Goal: Transaction & Acquisition: Subscribe to service/newsletter

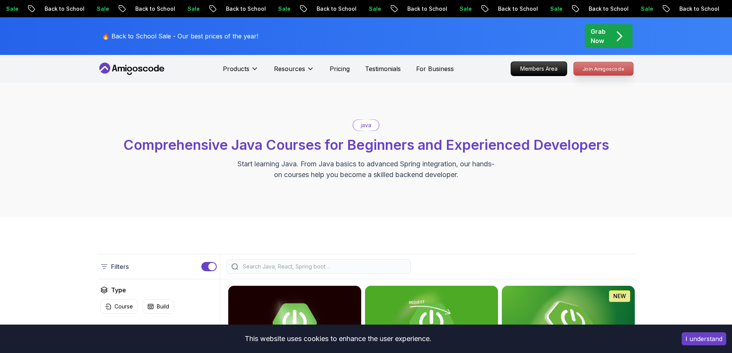
click at [600, 73] on p "Join Amigoscode" at bounding box center [604, 68] width 60 height 13
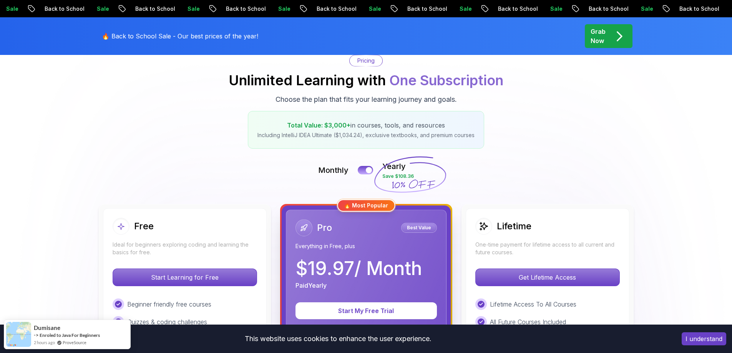
scroll to position [154, 0]
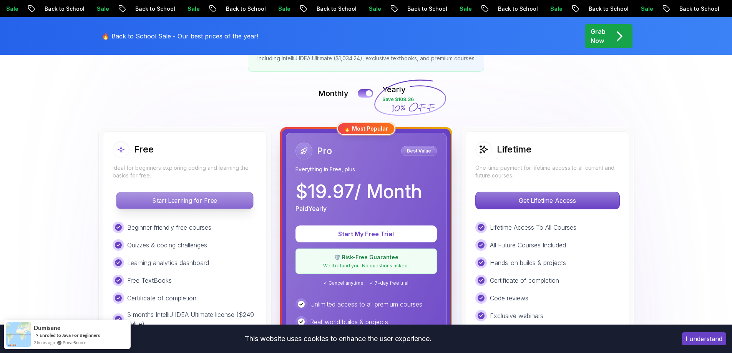
click at [208, 204] on p "Start Learning for Free" at bounding box center [184, 201] width 136 height 16
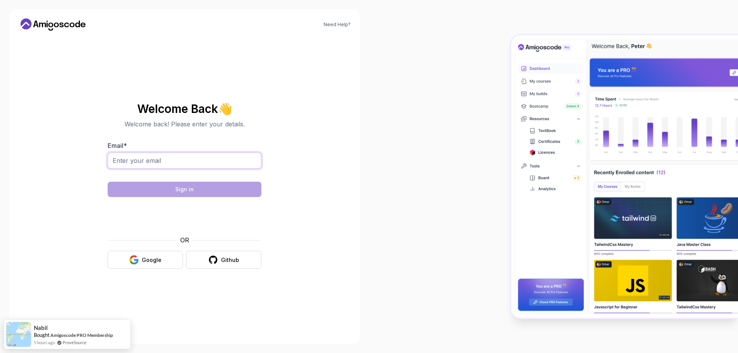
click at [168, 165] on input "Email *" at bounding box center [185, 161] width 154 height 16
type input "rik"
click at [155, 254] on button "Google" at bounding box center [145, 260] width 75 height 18
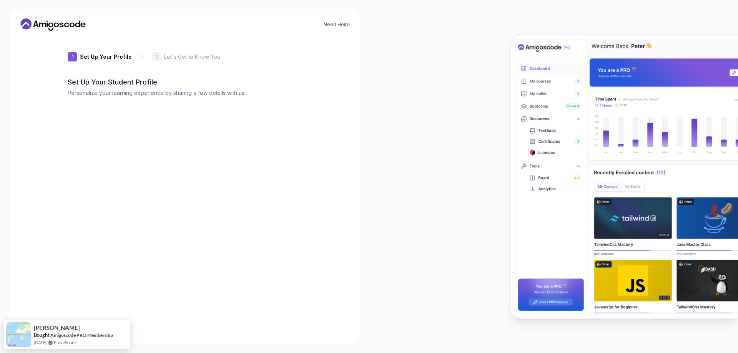
type input "swiftsparrowa116d"
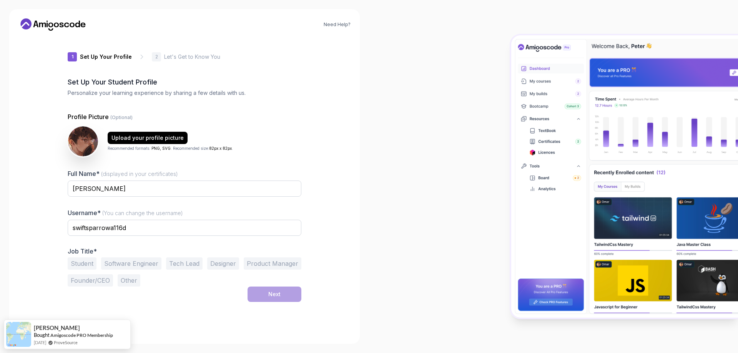
click at [90, 266] on button "Student" at bounding box center [82, 263] width 29 height 12
click at [120, 262] on button "Software Engineer" at bounding box center [131, 263] width 60 height 12
click at [81, 266] on button "Student" at bounding box center [82, 263] width 29 height 12
click at [297, 268] on div "Student Software Engineer Tech Lead Designer Product Manager Founder/CEO Other" at bounding box center [185, 271] width 234 height 29
click at [284, 291] on button "Next" at bounding box center [274, 294] width 54 height 15
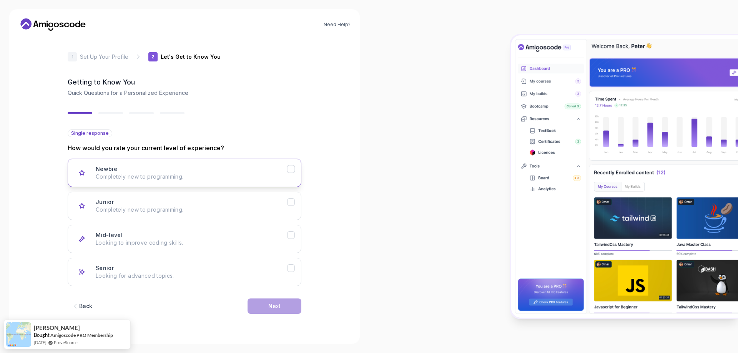
click at [119, 179] on p "Completely new to programming." at bounding box center [191, 177] width 191 height 8
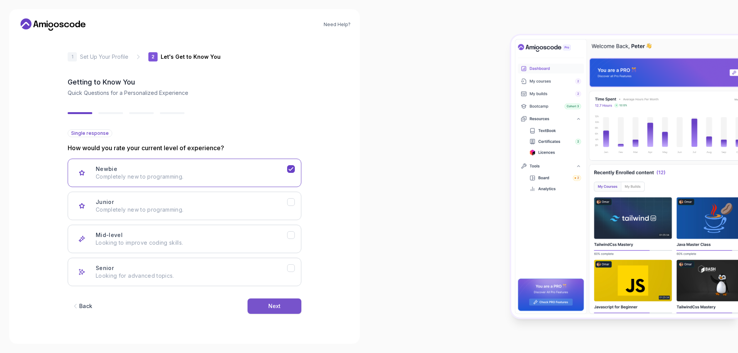
click at [259, 305] on button "Next" at bounding box center [274, 306] width 54 height 15
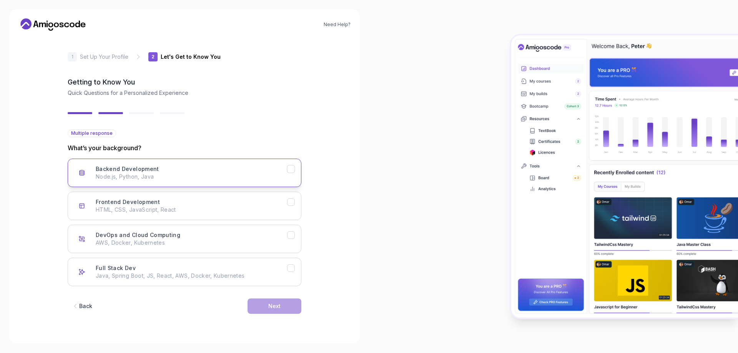
click at [165, 173] on div "Backend Development Node.js, Python, Java" at bounding box center [191, 172] width 191 height 15
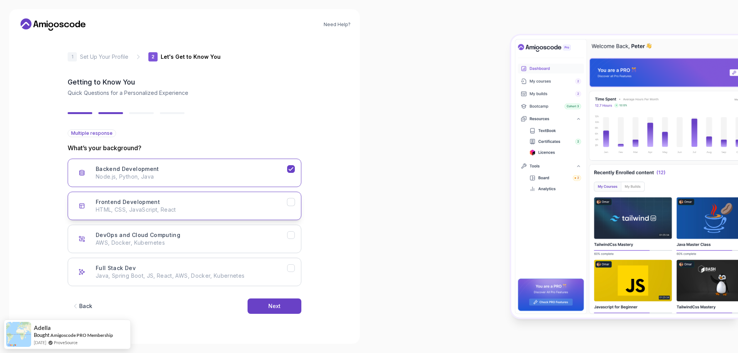
click at [163, 199] on div "Frontend Development HTML, CSS, JavaScript, React" at bounding box center [191, 205] width 191 height 15
click at [163, 227] on button "DevOps and Cloud Computing AWS, Docker, Kubernetes" at bounding box center [185, 239] width 234 height 28
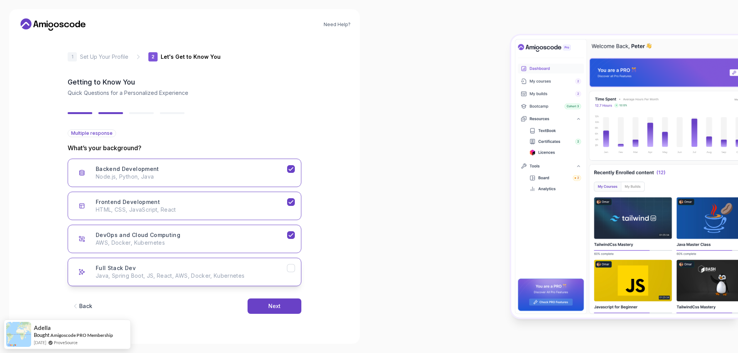
click at [165, 283] on button "Full Stack Dev Java, Spring Boot, JS, React, AWS, Docker, Kubernetes" at bounding box center [185, 272] width 234 height 28
click at [257, 309] on button "Next" at bounding box center [274, 306] width 54 height 15
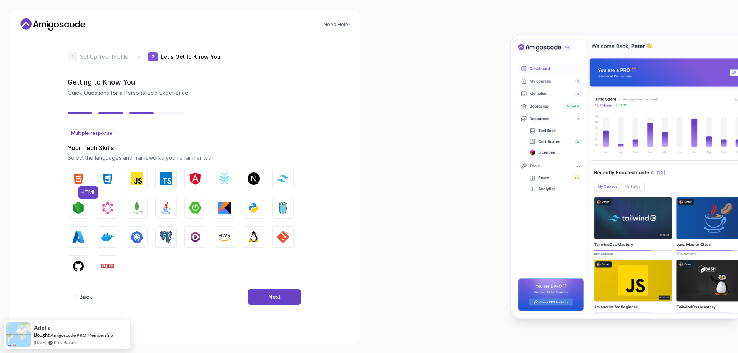
click at [77, 181] on img "button" at bounding box center [78, 179] width 12 height 12
click at [109, 178] on img "button" at bounding box center [107, 179] width 12 height 12
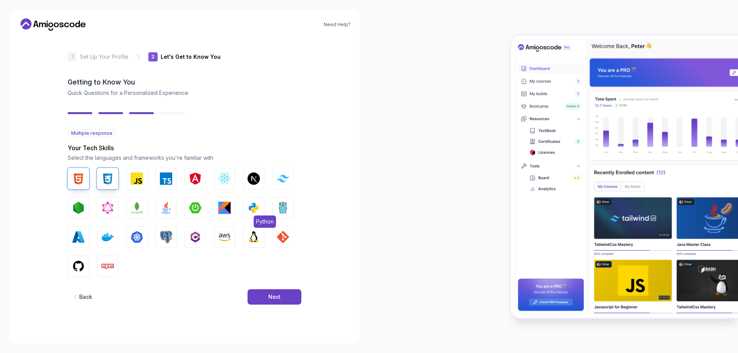
click at [256, 208] on img "button" at bounding box center [253, 208] width 12 height 12
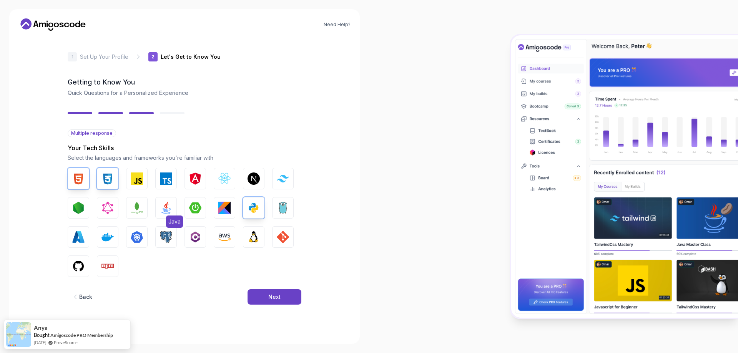
click at [167, 212] on img "button" at bounding box center [166, 208] width 12 height 12
click at [82, 269] on img "button" at bounding box center [78, 266] width 12 height 12
click at [196, 231] on img "button" at bounding box center [195, 237] width 12 height 12
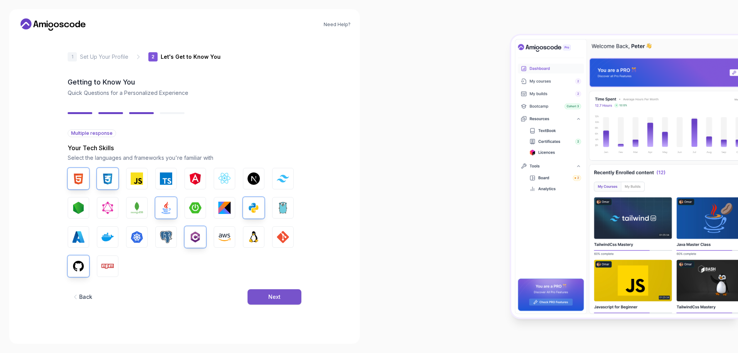
click at [272, 302] on button "Next" at bounding box center [274, 296] width 54 height 15
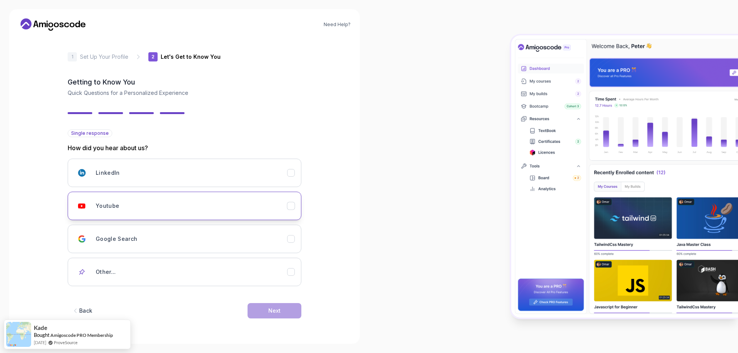
click at [140, 208] on div "Youtube" at bounding box center [191, 205] width 191 height 15
click at [257, 304] on button "Next" at bounding box center [274, 310] width 54 height 15
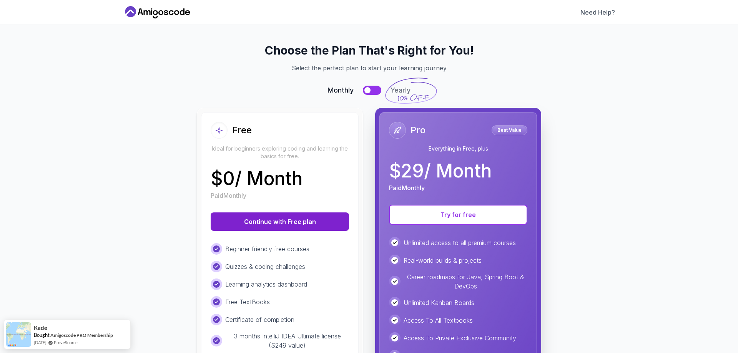
click at [275, 222] on button "Continue with Free plan" at bounding box center [280, 221] width 138 height 18
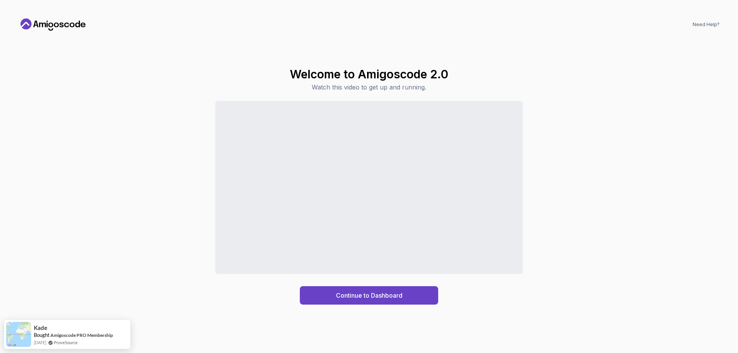
click at [124, 266] on div "Continue to Dashboard" at bounding box center [368, 203] width 701 height 204
click at [353, 295] on div "Continue to Dashboard" at bounding box center [369, 295] width 66 height 9
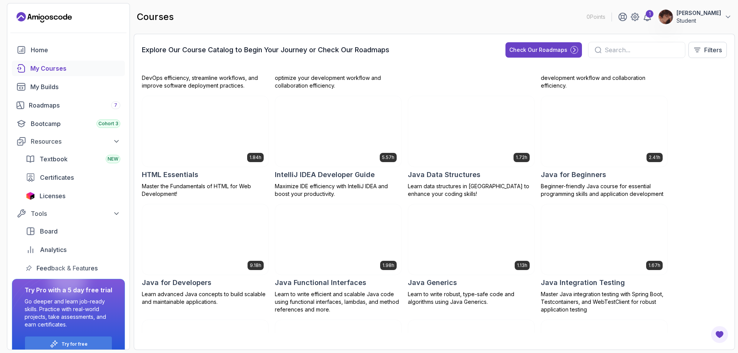
scroll to position [256, 0]
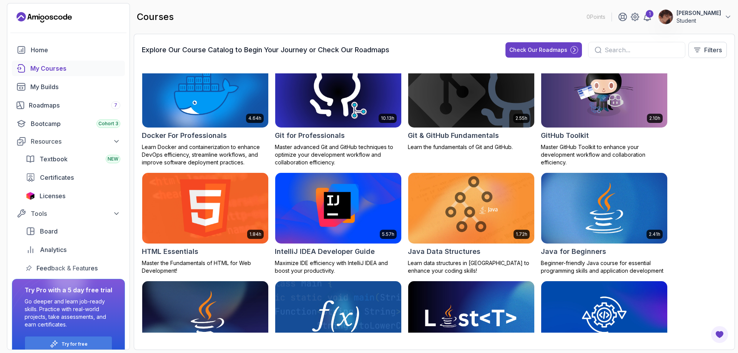
click at [170, 216] on img at bounding box center [205, 208] width 132 height 74
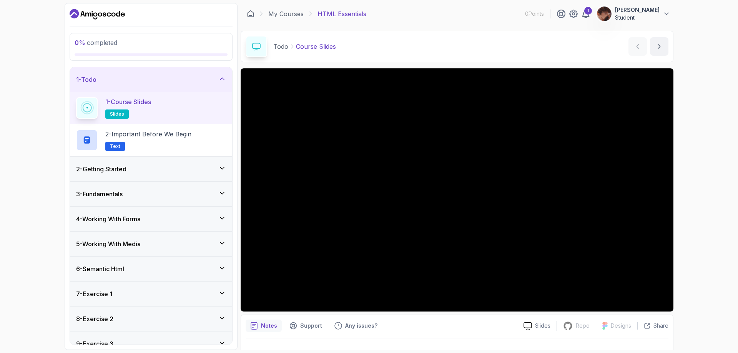
scroll to position [15, 0]
